Goal: Task Accomplishment & Management: Manage account settings

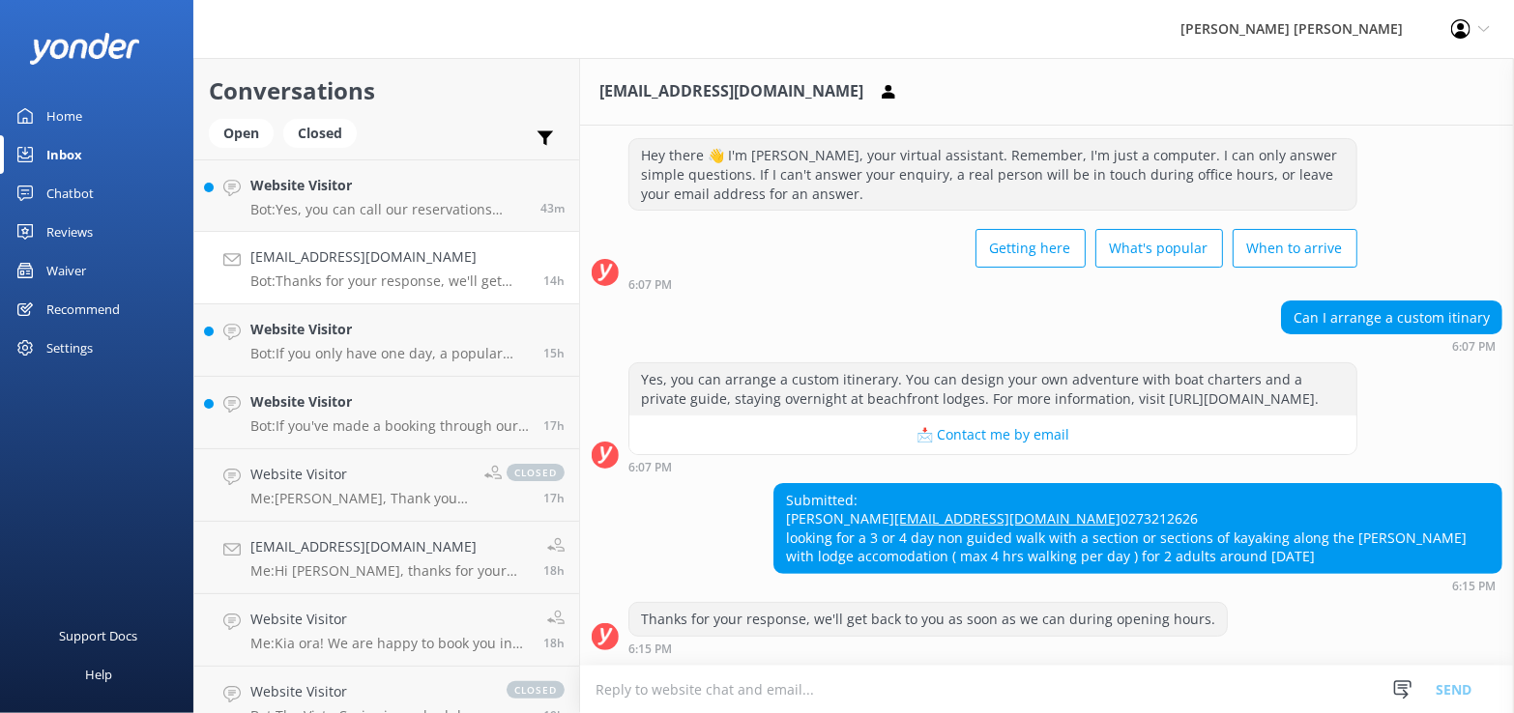
scroll to position [91, 0]
drag, startPoint x: 71, startPoint y: 150, endPoint x: 84, endPoint y: 159, distance: 16.1
click at [71, 150] on div "Inbox" at bounding box center [64, 154] width 36 height 39
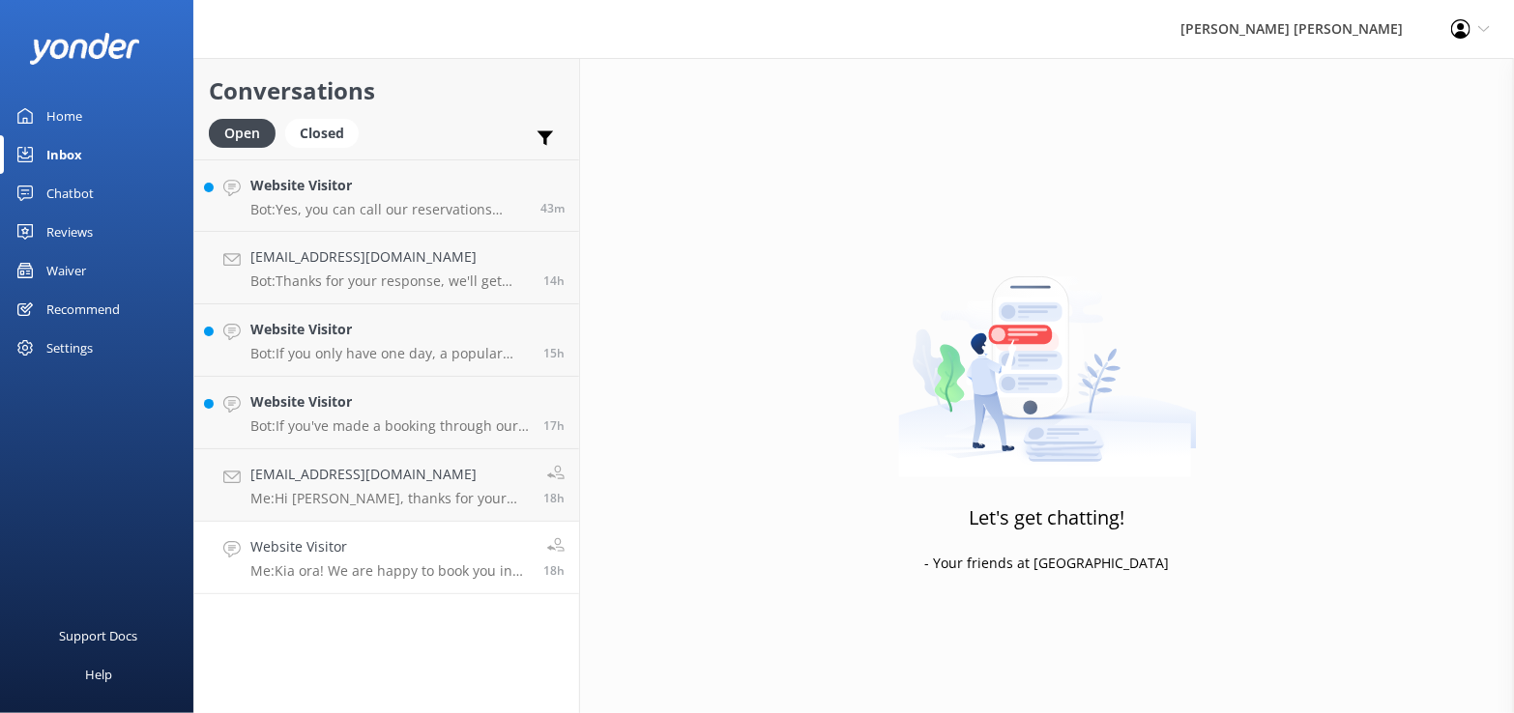
click at [377, 563] on p "Me: Kia ora! We are happy to book you in for [DATE]. If you let me know a booki…" at bounding box center [389, 571] width 278 height 17
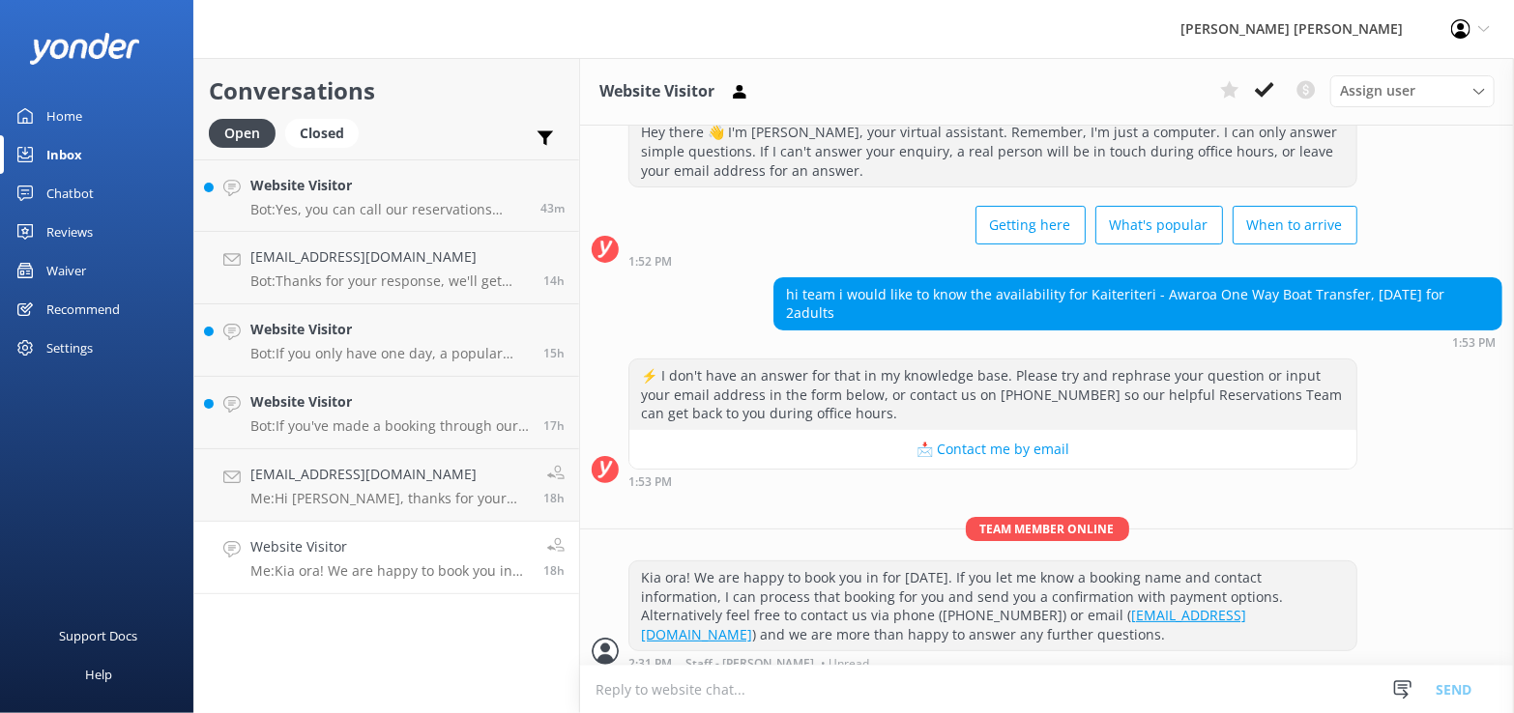
scroll to position [73, 0]
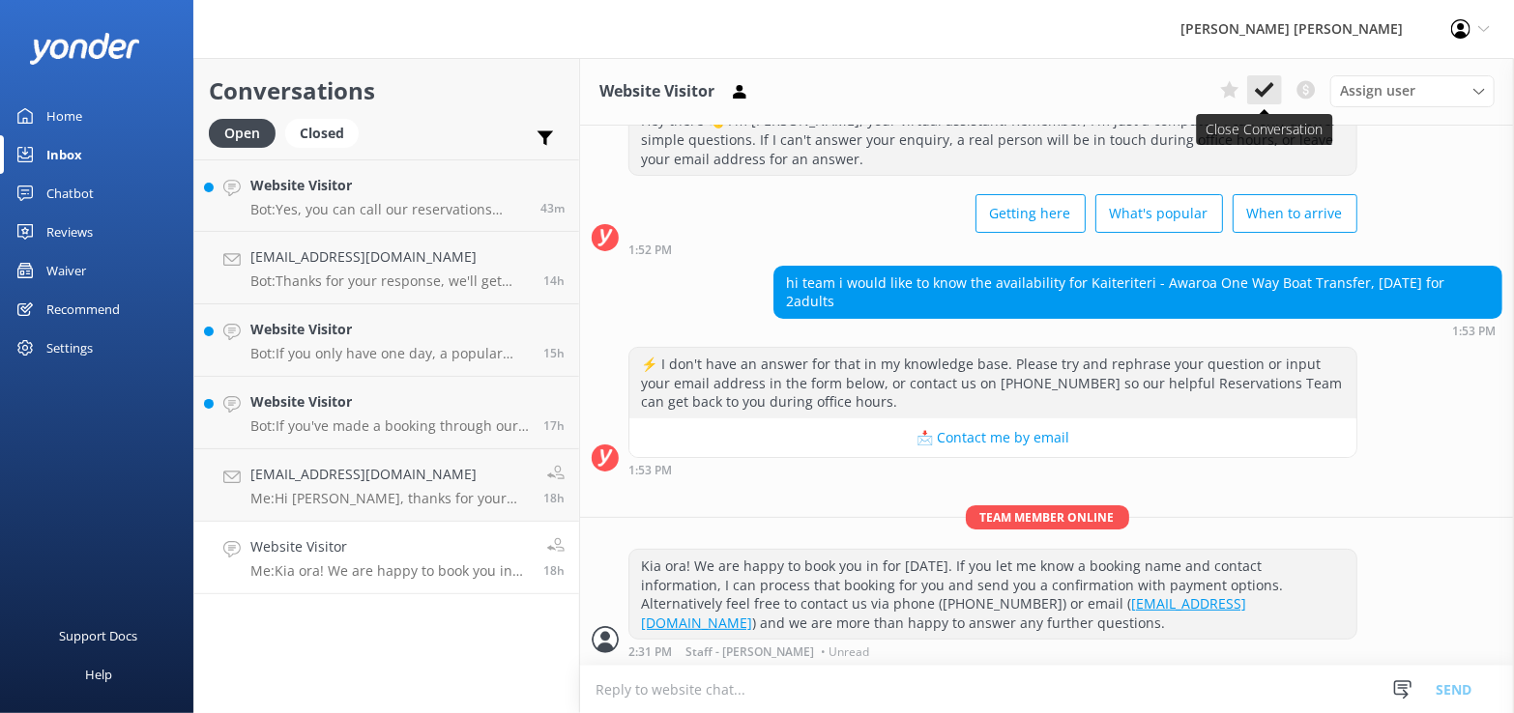
click at [1270, 91] on icon at bounding box center [1264, 89] width 19 height 19
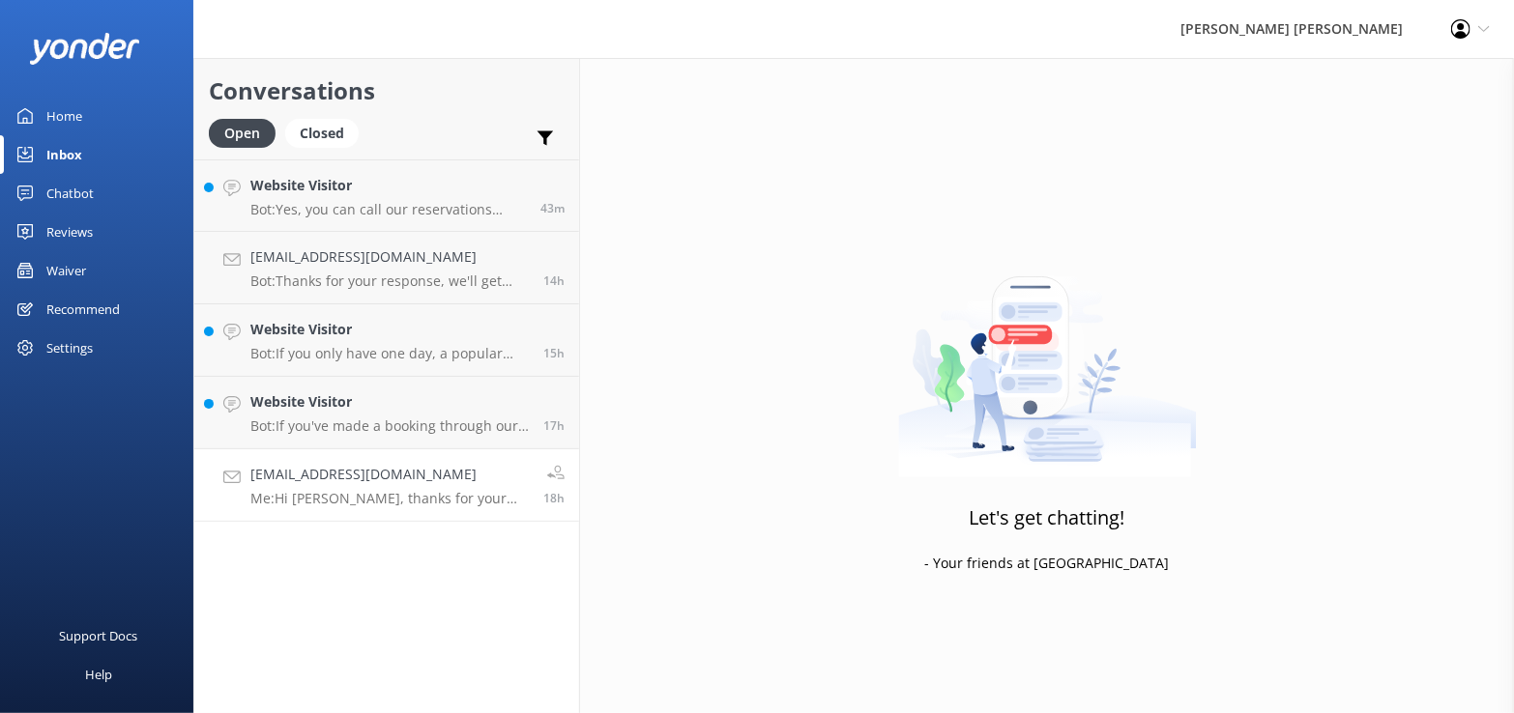
click at [353, 480] on h4 "[EMAIL_ADDRESS][DOMAIN_NAME]" at bounding box center [389, 474] width 278 height 21
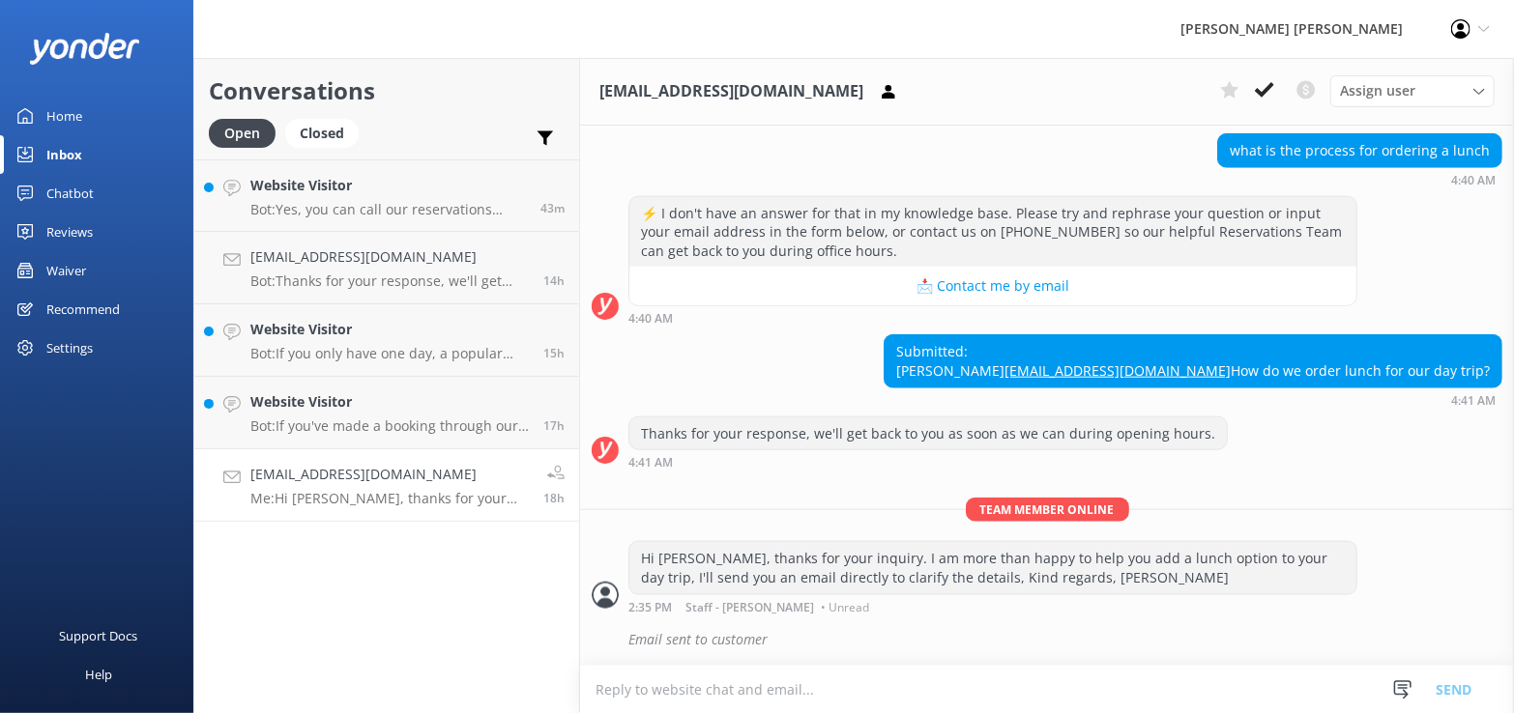
scroll to position [1049, 0]
click at [369, 420] on p "Bot: If you've made a booking through our website or received booking confirmat…" at bounding box center [389, 426] width 278 height 17
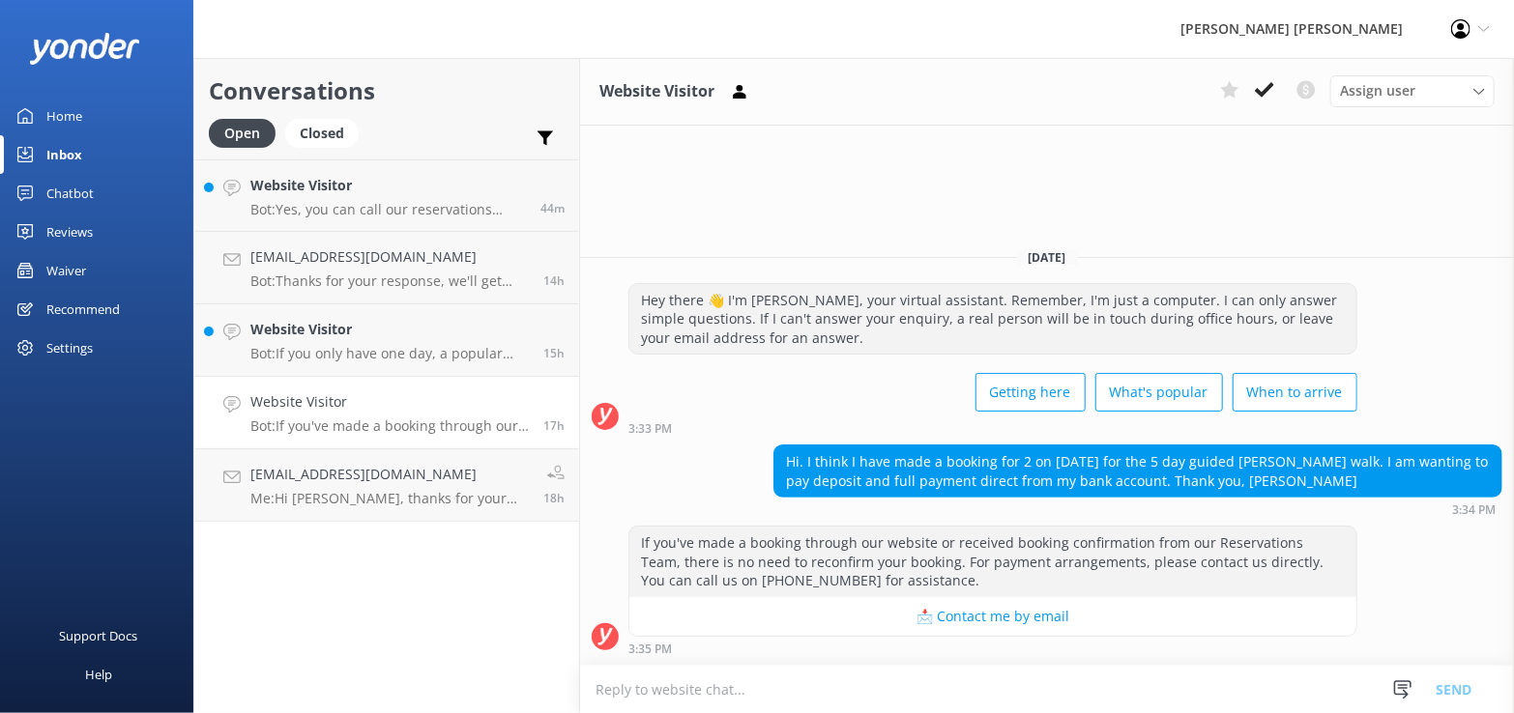
click at [602, 691] on textarea at bounding box center [1047, 689] width 934 height 47
type textarea "Spoken on phone"
click at [1466, 682] on button "Send" at bounding box center [1453, 689] width 73 height 48
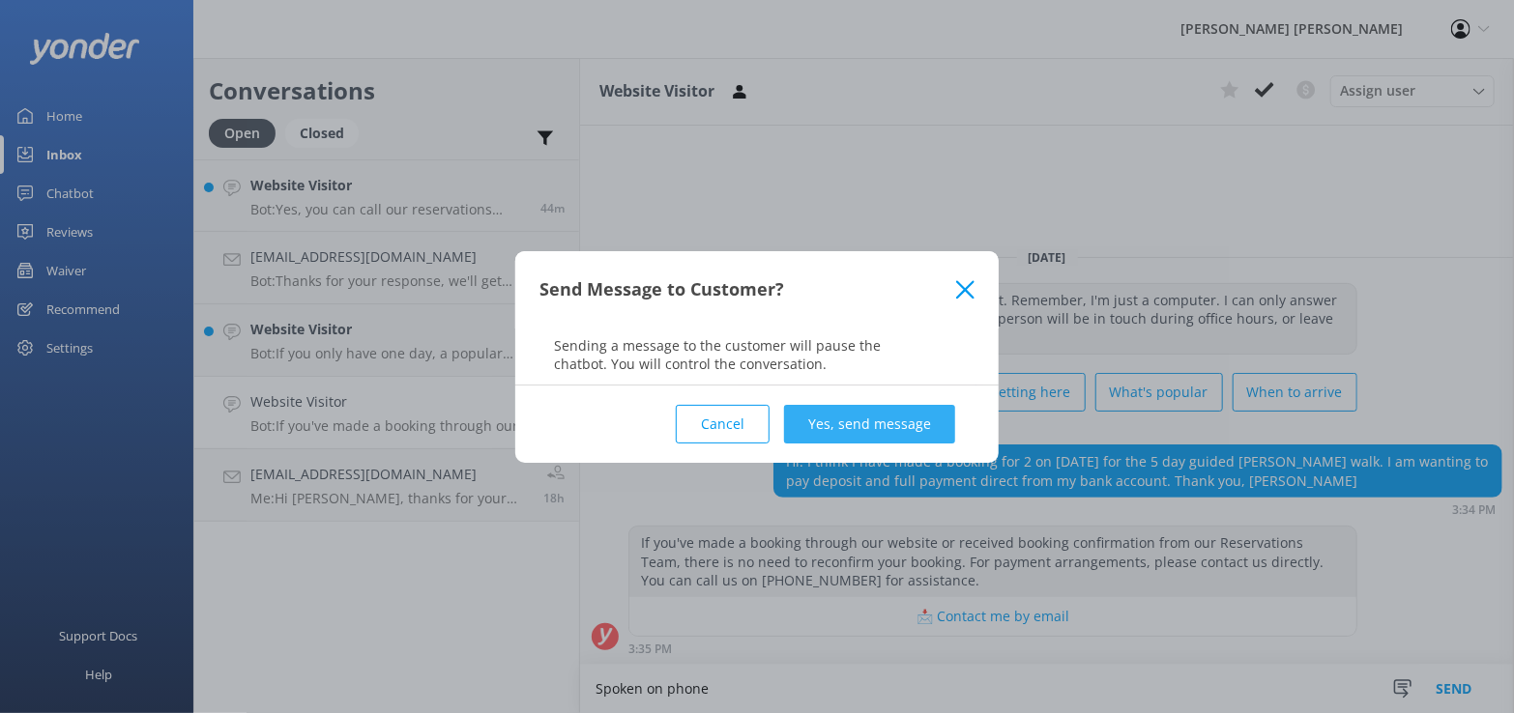
click at [905, 426] on button "Yes, send message" at bounding box center [869, 424] width 171 height 39
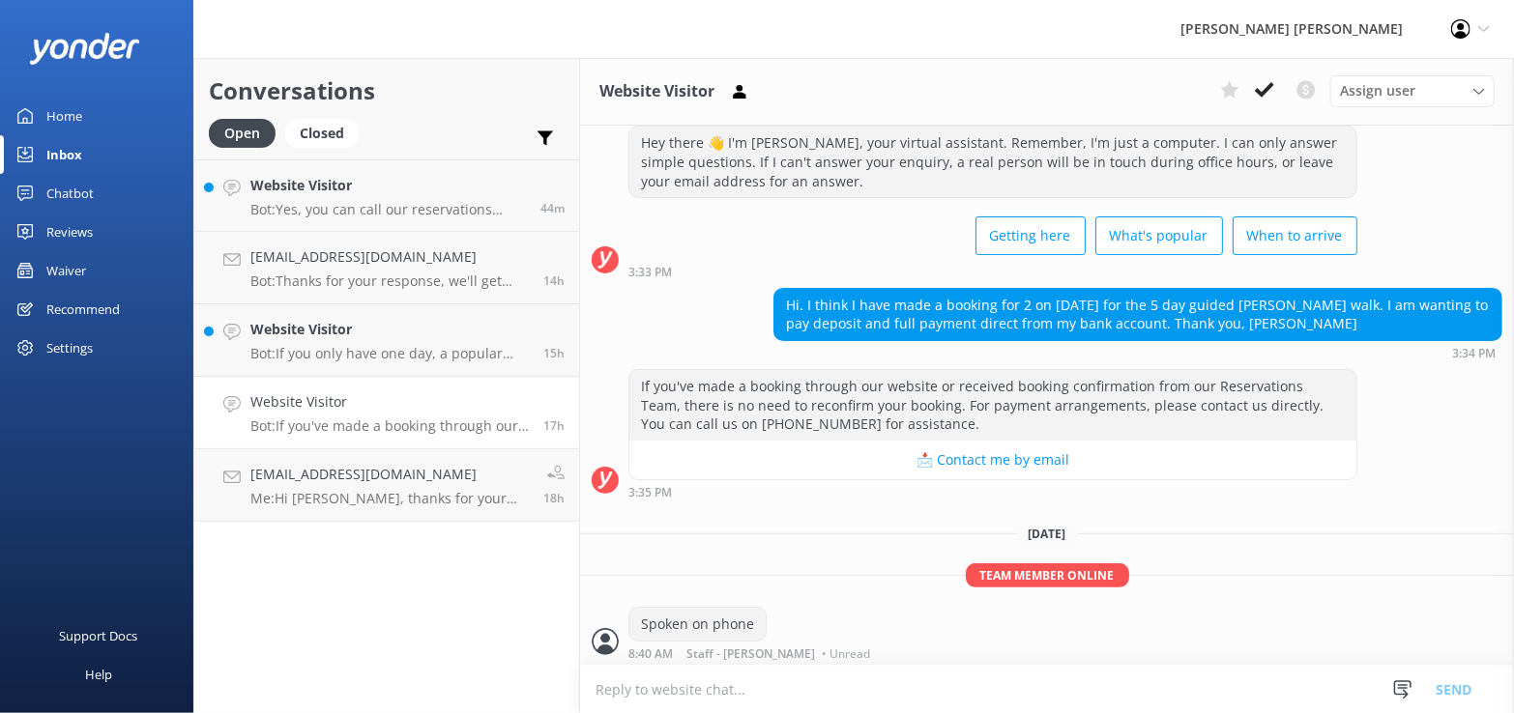
scroll to position [52, 0]
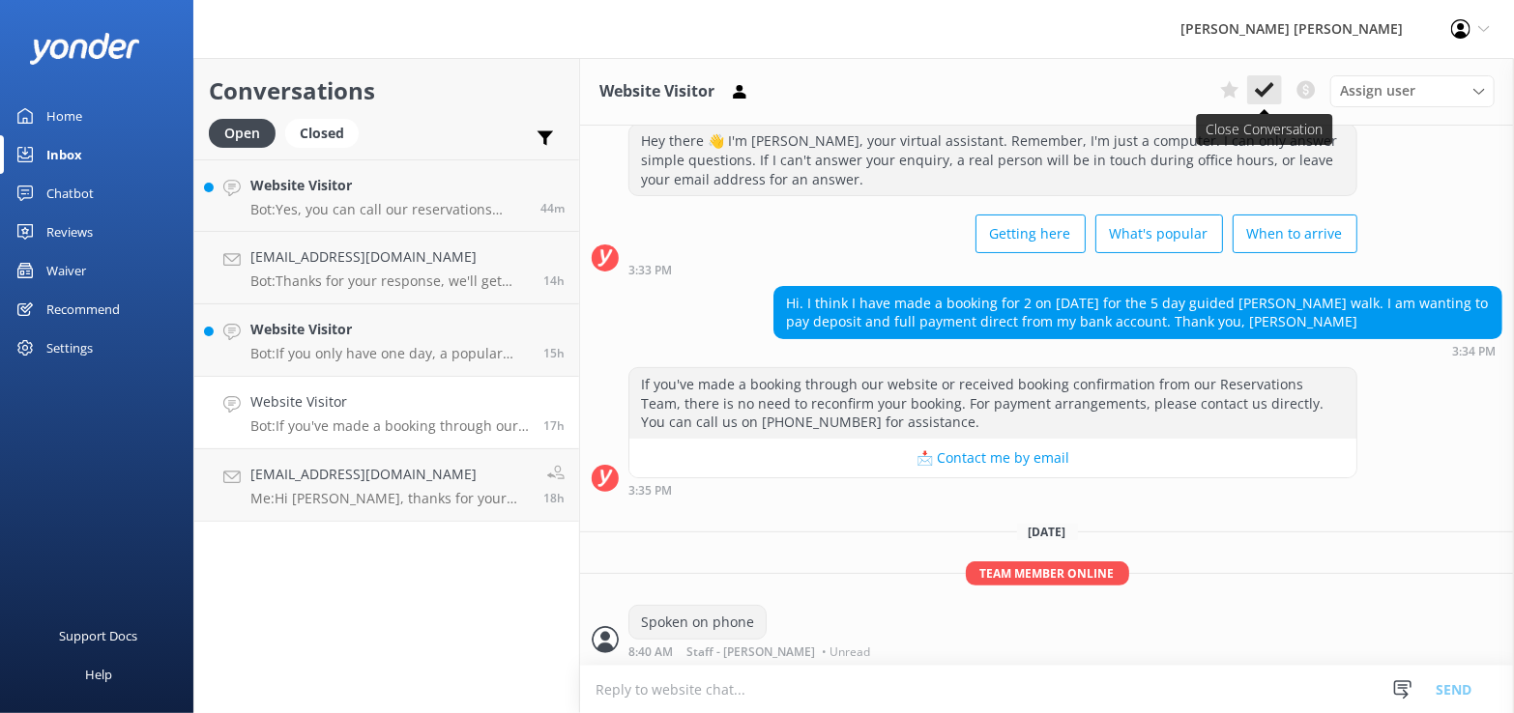
click at [1267, 90] on use at bounding box center [1264, 89] width 19 height 15
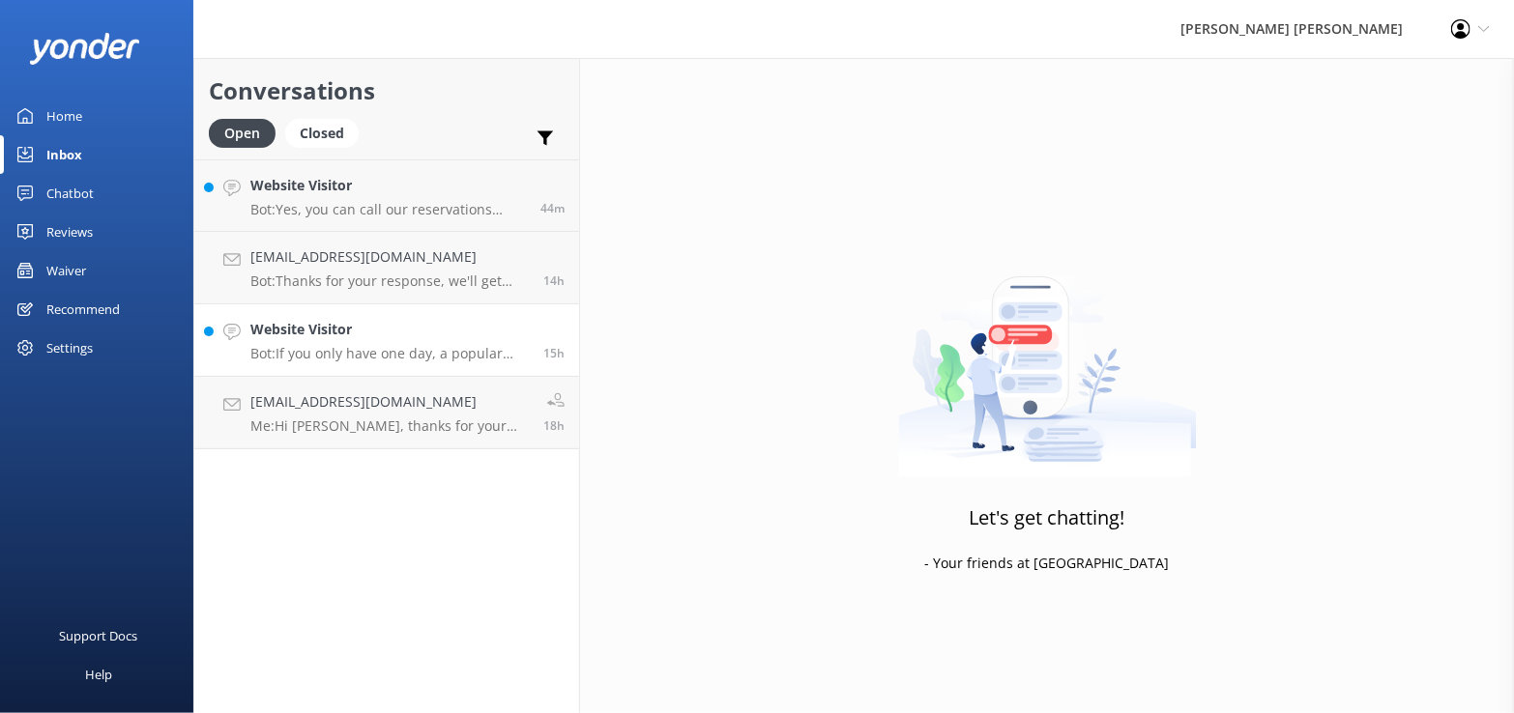
drag, startPoint x: 358, startPoint y: 334, endPoint x: 481, endPoint y: 335, distance: 123.7
click at [360, 334] on h4 "Website Visitor" at bounding box center [389, 329] width 278 height 21
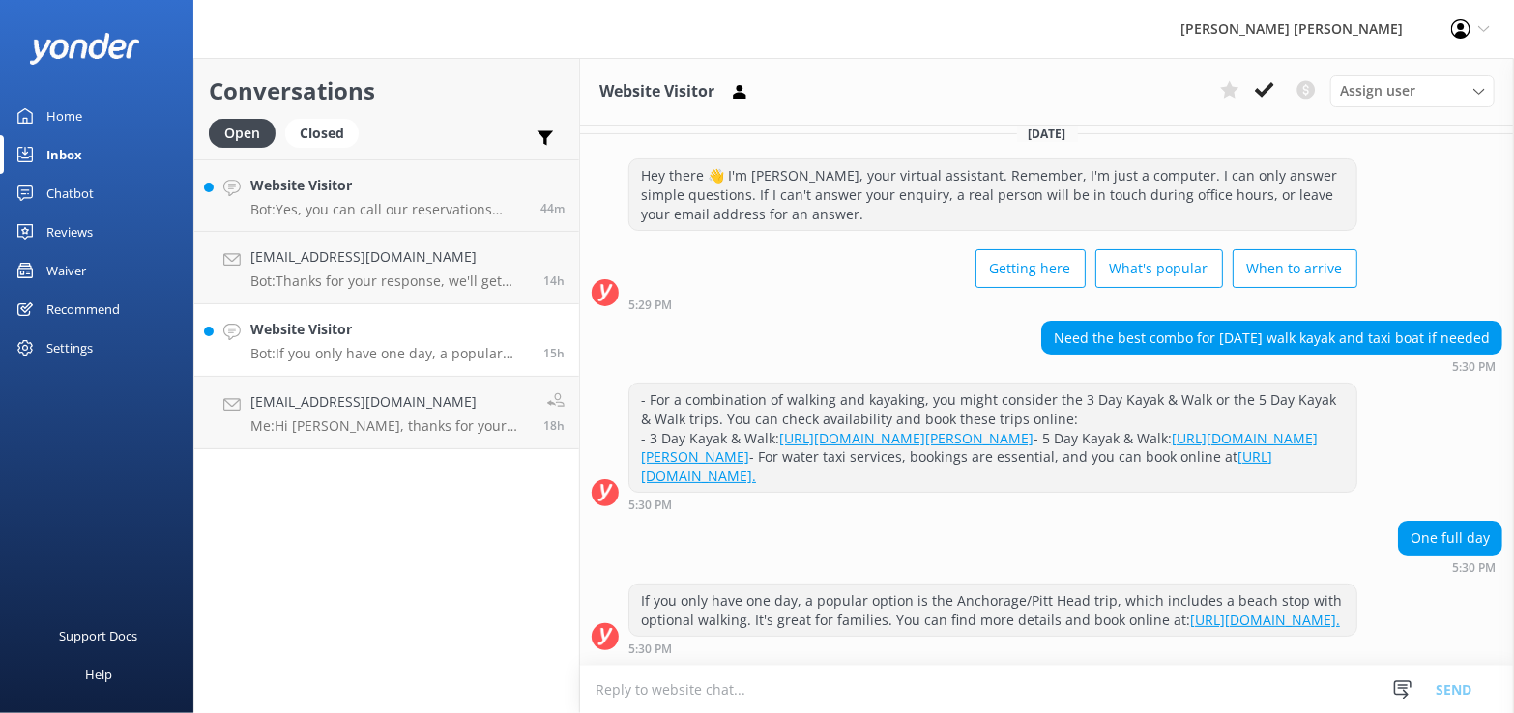
scroll to position [109, 0]
click at [1266, 93] on use at bounding box center [1264, 89] width 19 height 15
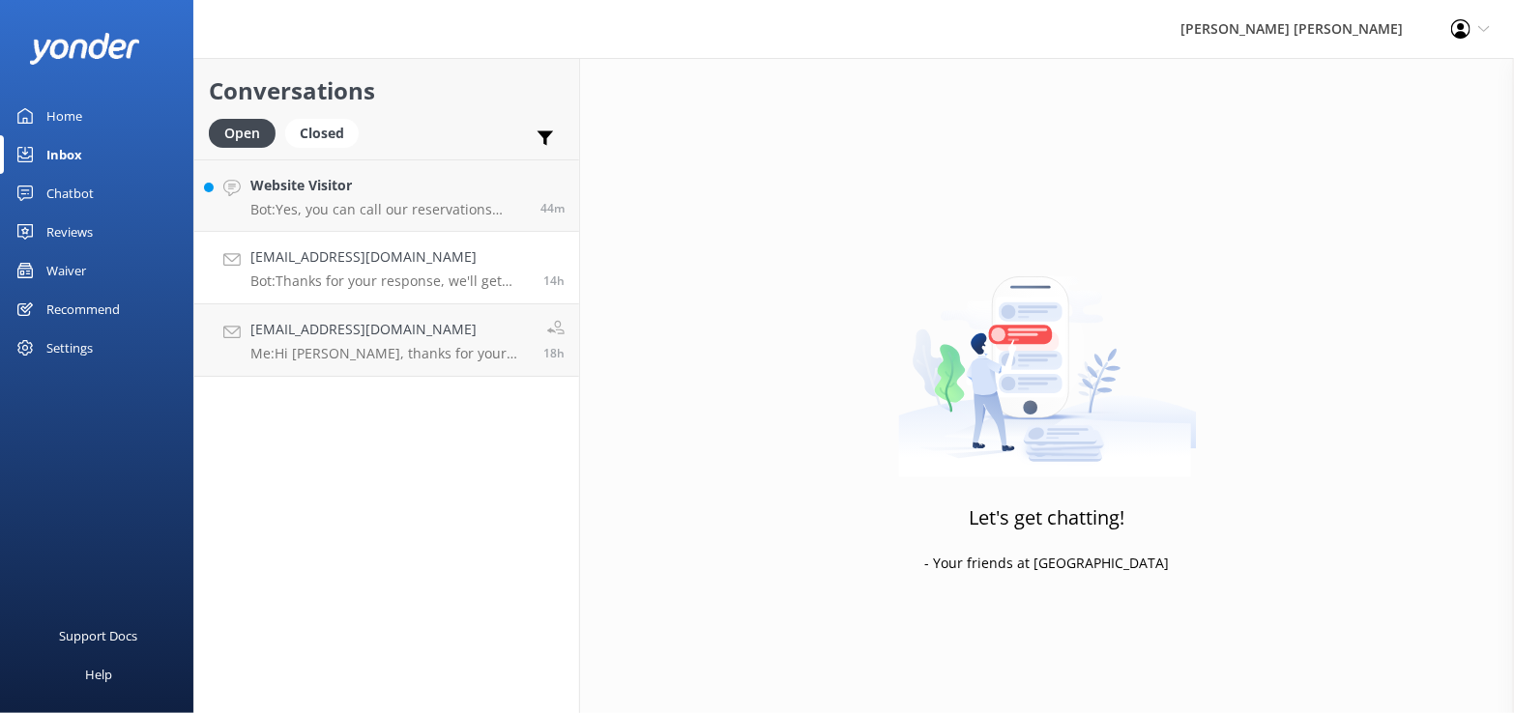
click at [317, 247] on h4 "[EMAIL_ADDRESS][DOMAIN_NAME]" at bounding box center [389, 257] width 278 height 21
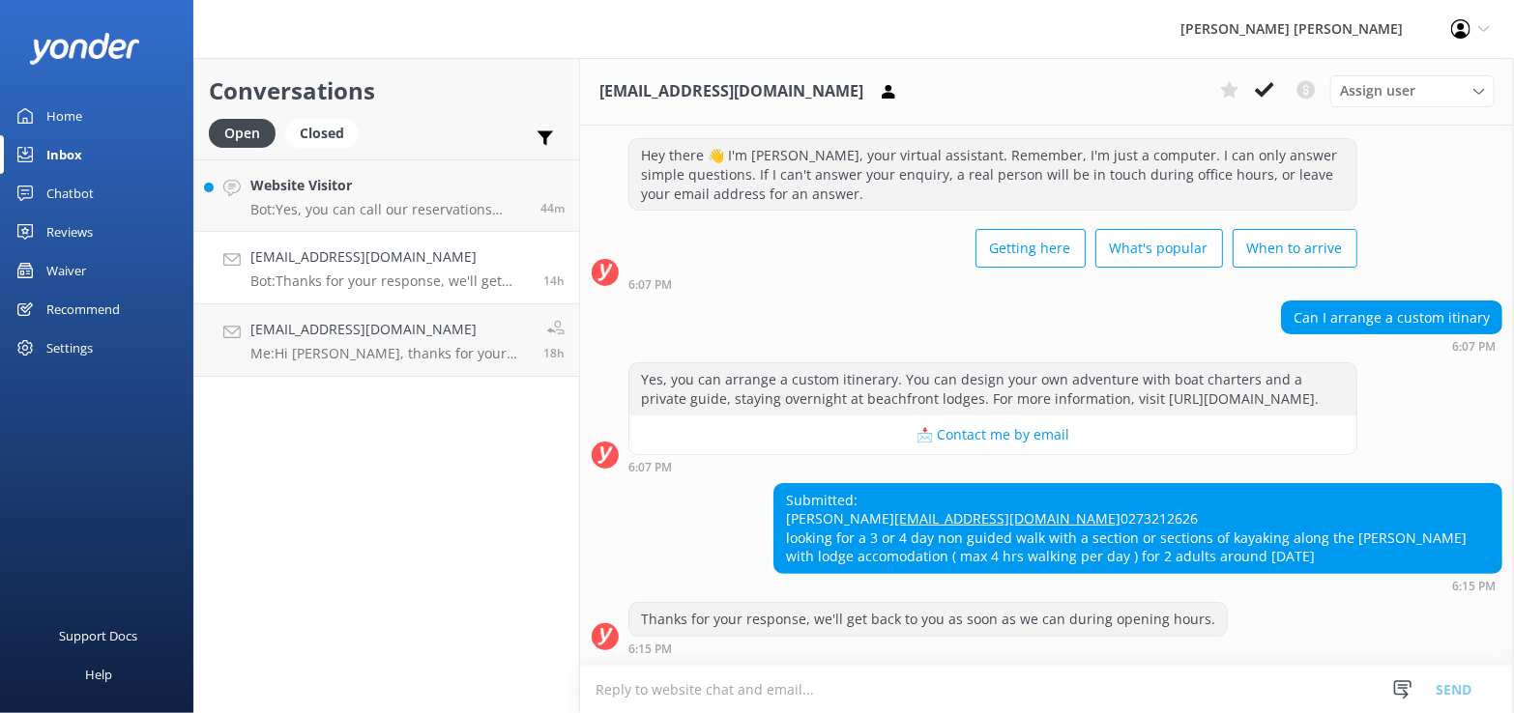
scroll to position [91, 0]
click at [356, 258] on h4 "[EMAIL_ADDRESS][DOMAIN_NAME]" at bounding box center [389, 257] width 278 height 21
click at [332, 203] on p "Bot: Yes, you can call our reservations team at [PHONE_NUMBER]. They are availa…" at bounding box center [388, 209] width 276 height 17
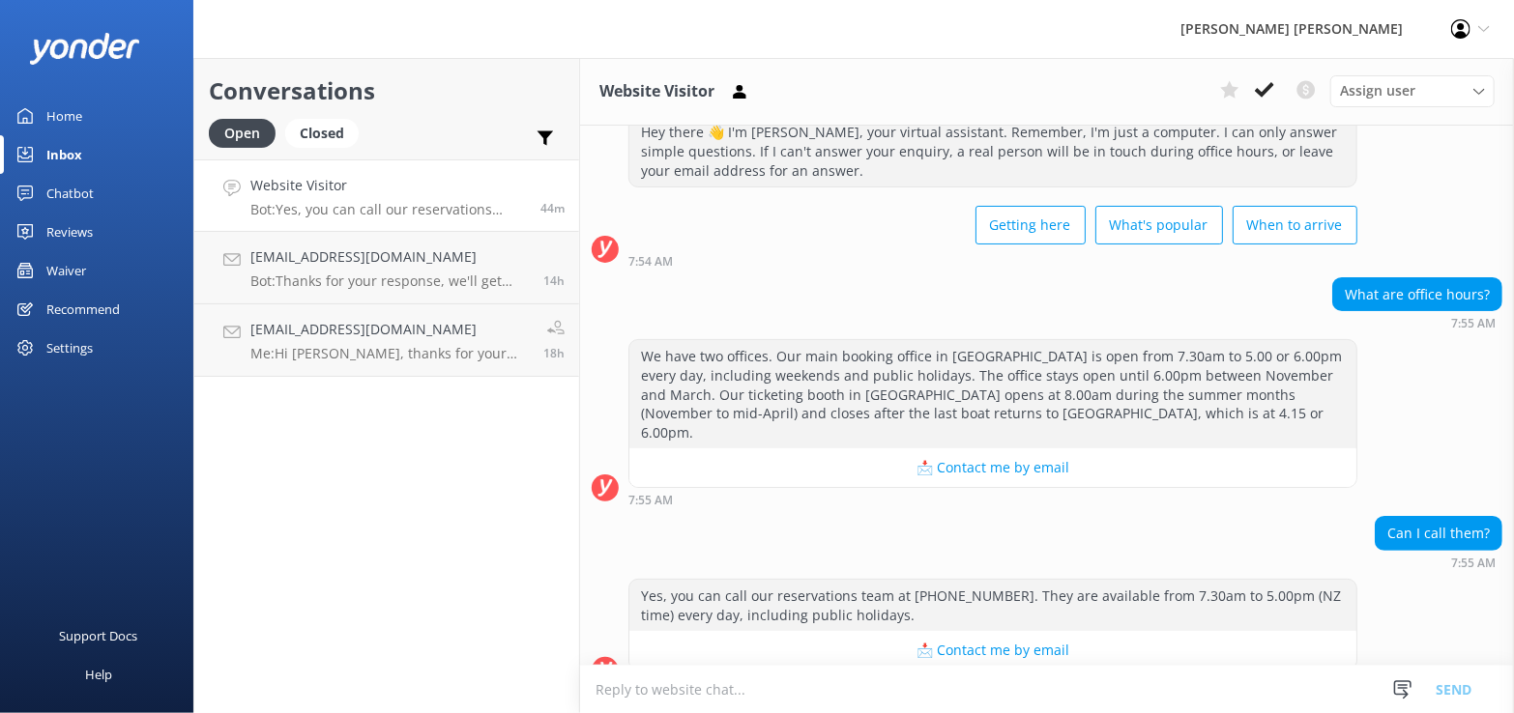
scroll to position [73, 0]
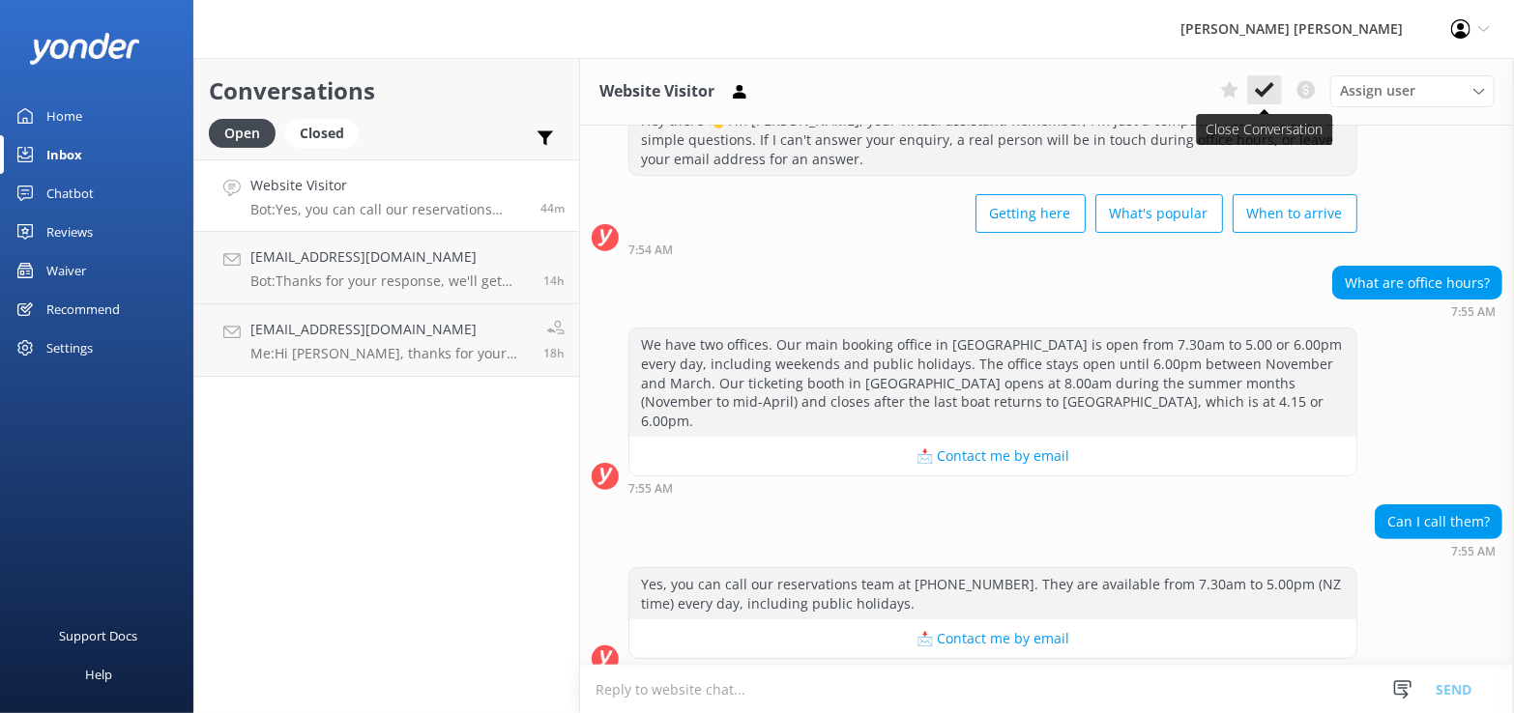
click at [1268, 93] on icon at bounding box center [1264, 89] width 19 height 19
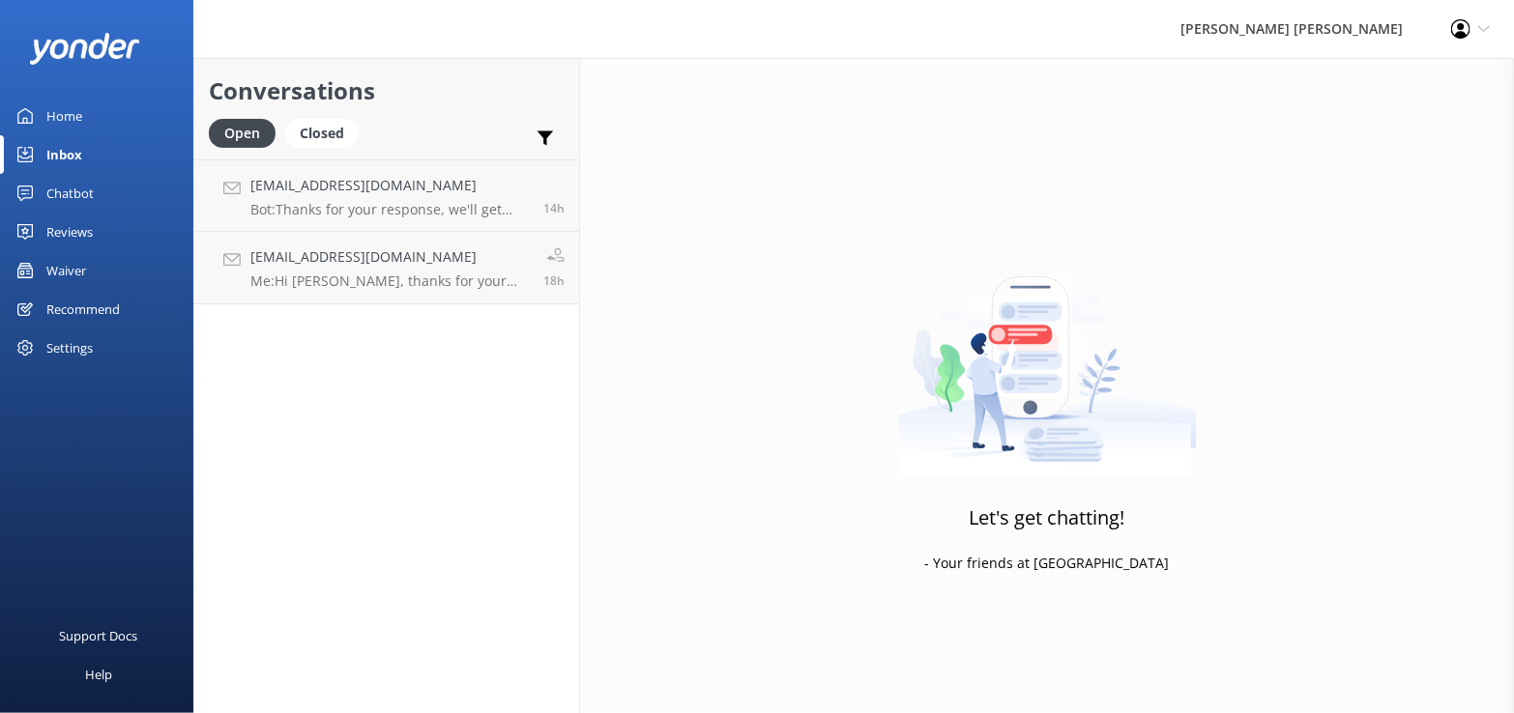
click at [70, 266] on div "Waiver" at bounding box center [66, 270] width 40 height 39
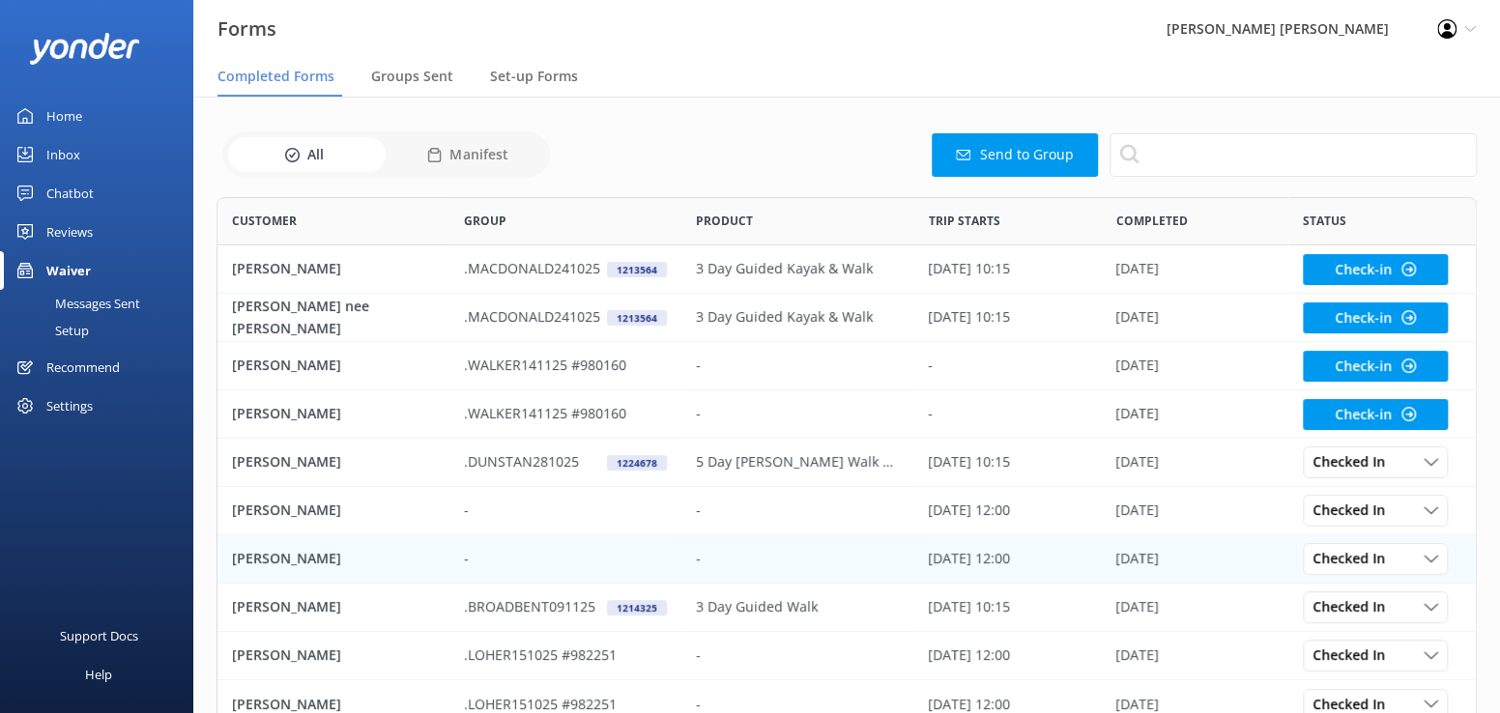
scroll to position [518, 1246]
